Goal: Transaction & Acquisition: Purchase product/service

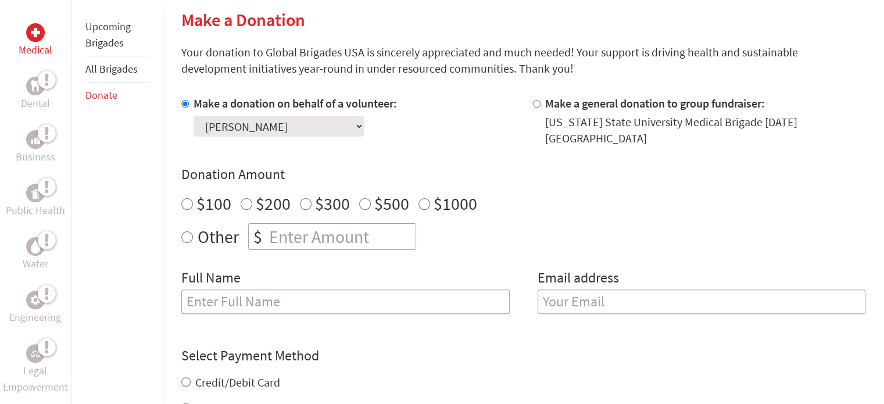
scroll to position [291, 0]
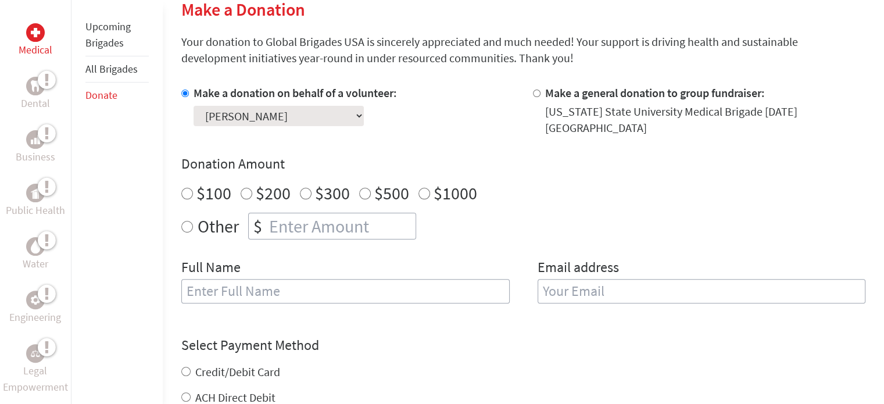
click at [181, 194] on input "$100" at bounding box center [187, 194] width 12 height 12
radio input "true"
click at [213, 290] on input "text" at bounding box center [345, 291] width 328 height 24
type input "[PERSON_NAME]"
type input "[EMAIL_ADDRESS][DOMAIN_NAME]"
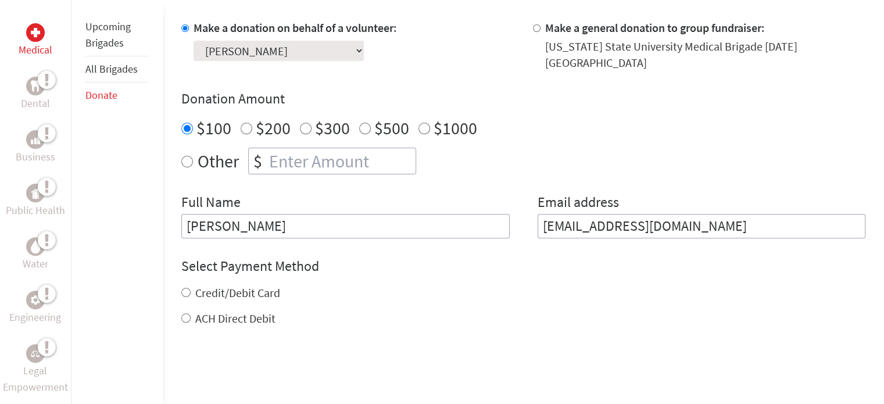
scroll to position [465, 0]
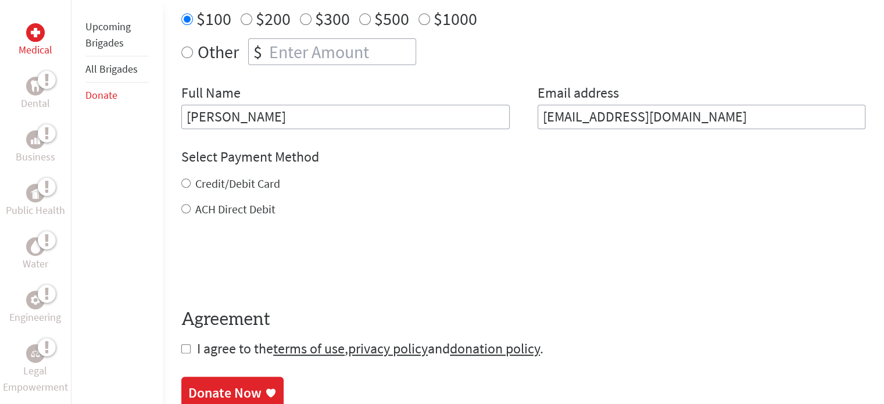
drag, startPoint x: 184, startPoint y: 180, endPoint x: 181, endPoint y: 214, distance: 33.9
click at [183, 181] on input "Credit/Debit Card" at bounding box center [185, 182] width 9 height 9
radio input "true"
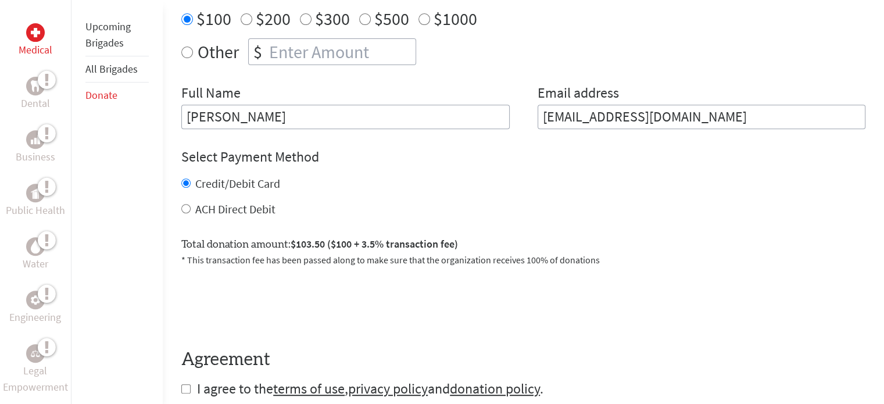
click at [184, 389] on input "checkbox" at bounding box center [185, 388] width 9 height 9
checkbox input "true"
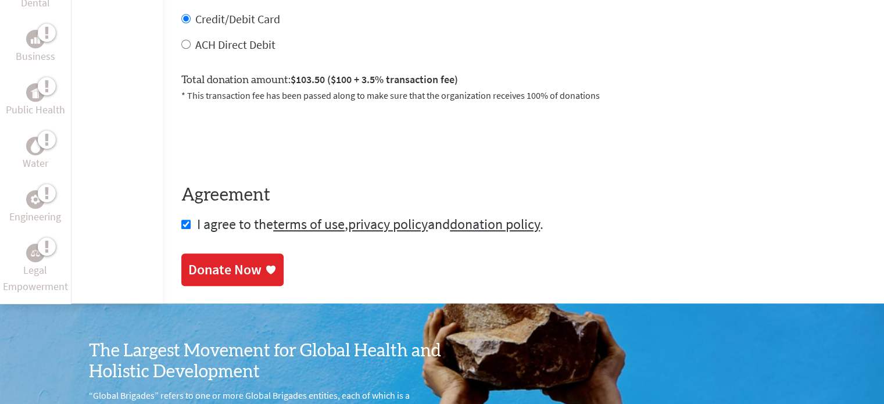
scroll to position [697, 0]
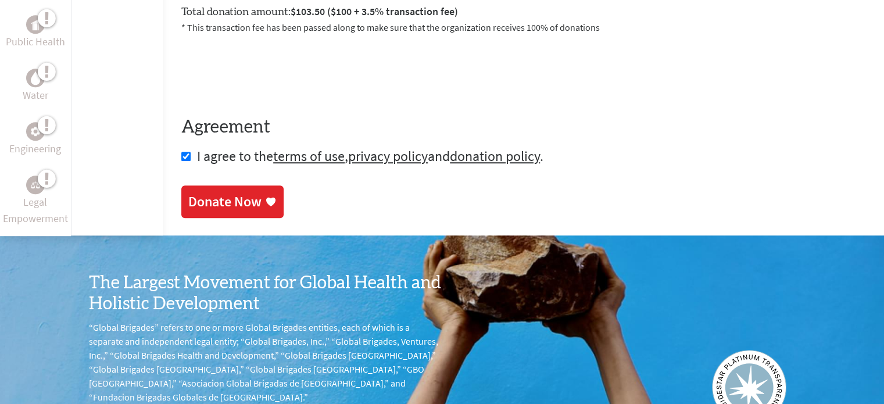
click at [254, 202] on div "Donate Now" at bounding box center [224, 201] width 73 height 19
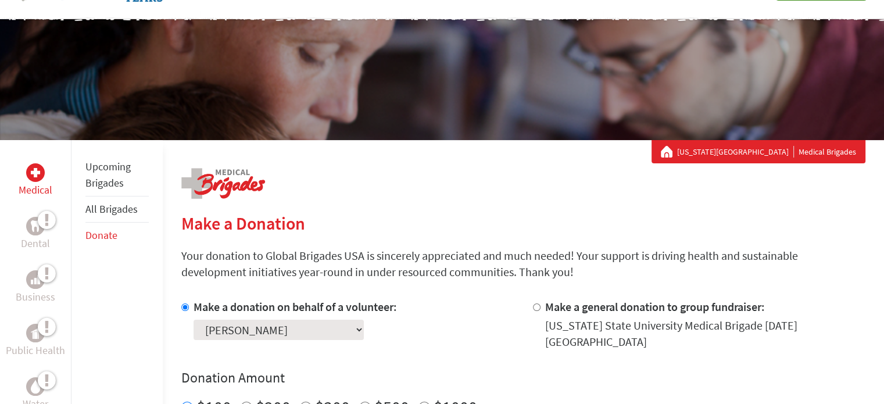
scroll to position [232, 0]
